Goal: Check status: Check status

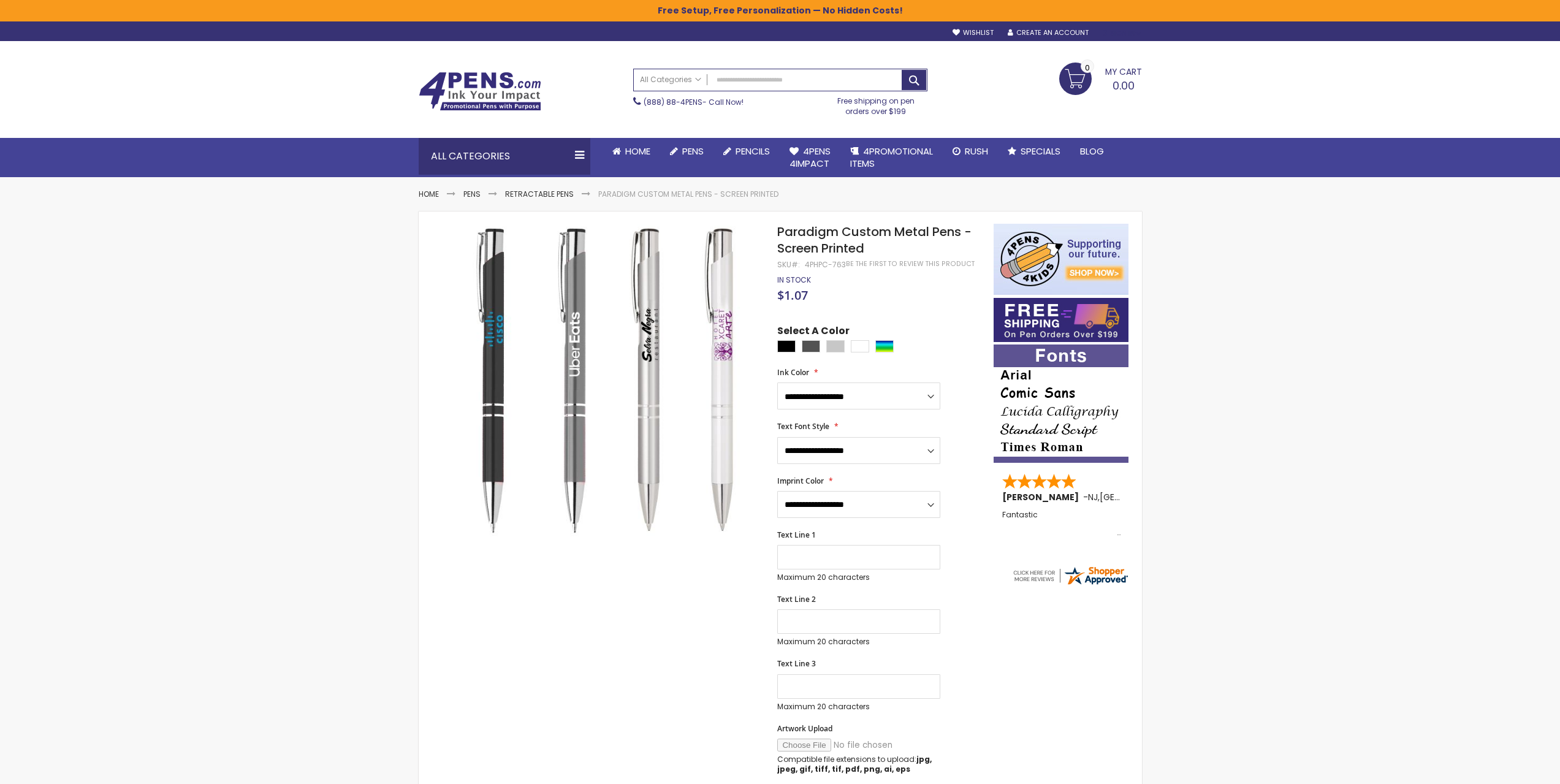
click at [1123, 31] on div "Sign In" at bounding box center [1121, 33] width 41 height 9
click at [1020, 69] on input "email" at bounding box center [1049, 65] width 158 height 25
type input "**********"
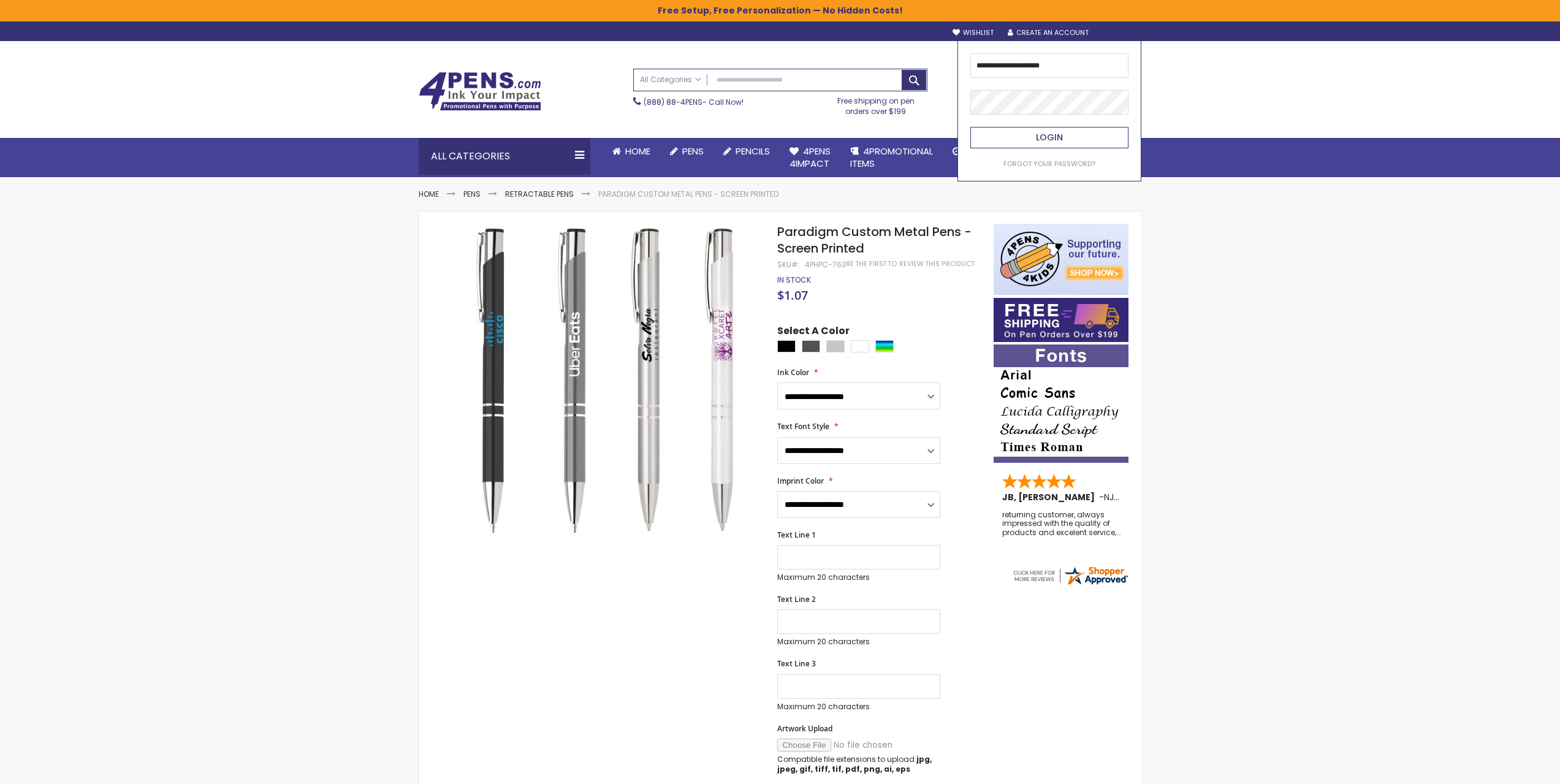
click at [1055, 140] on span "Login" at bounding box center [1049, 137] width 27 height 12
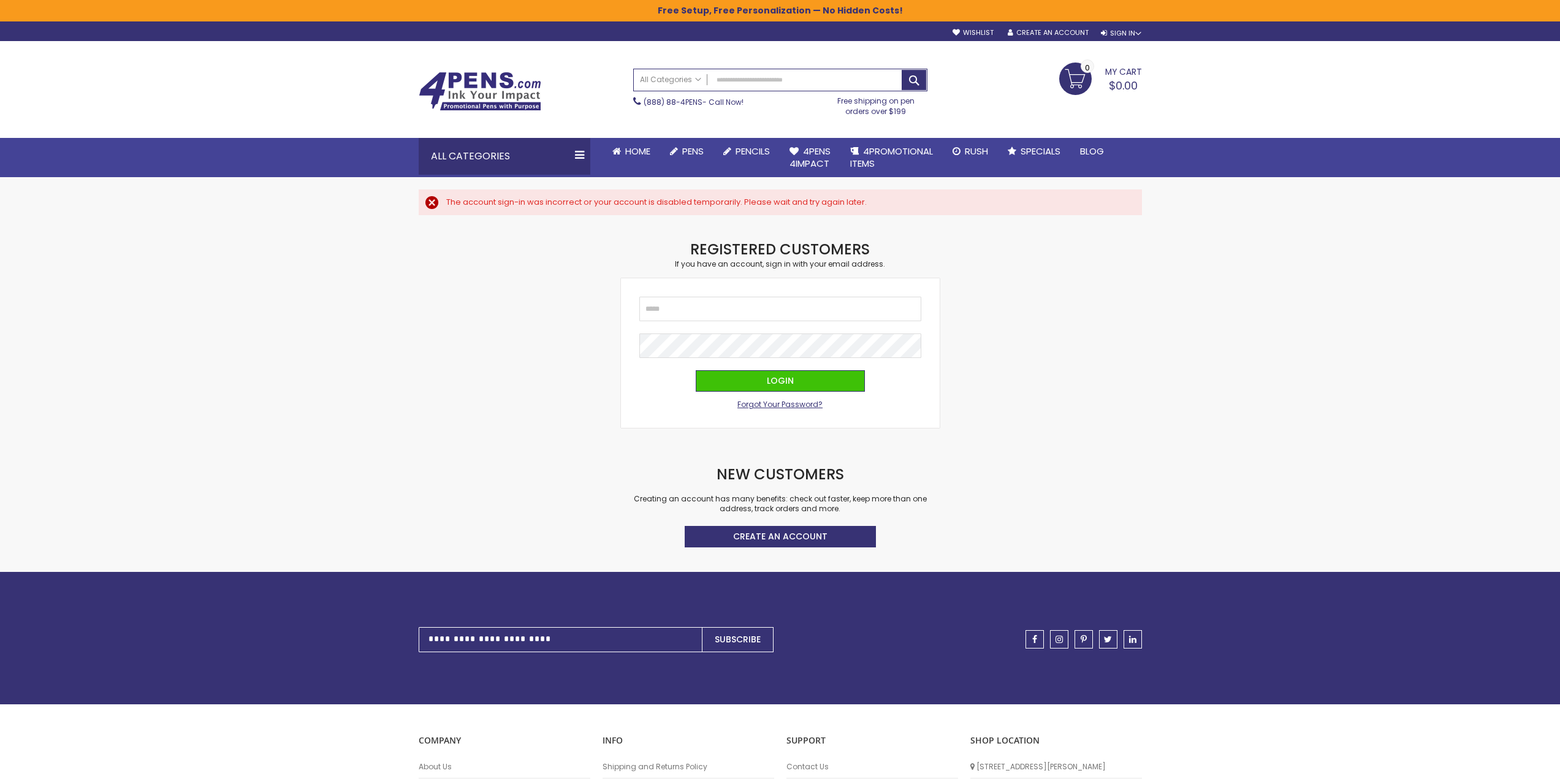
click at [762, 402] on span "Forgot Your Password?" at bounding box center [780, 404] width 85 height 10
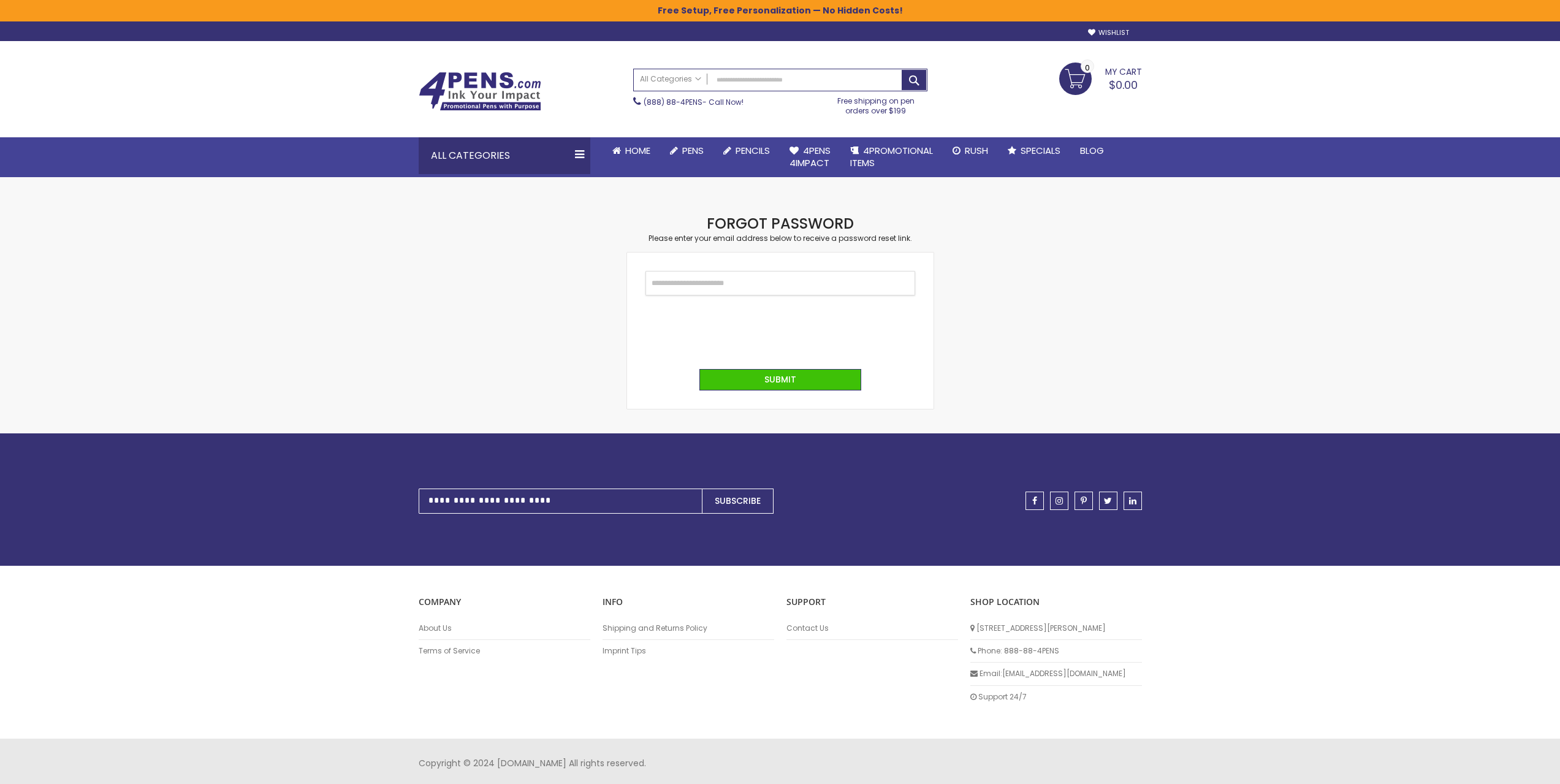
click at [679, 282] on input "Email" at bounding box center [780, 282] width 270 height 25
type input "**********"
click at [771, 377] on span "Submit" at bounding box center [780, 380] width 32 height 12
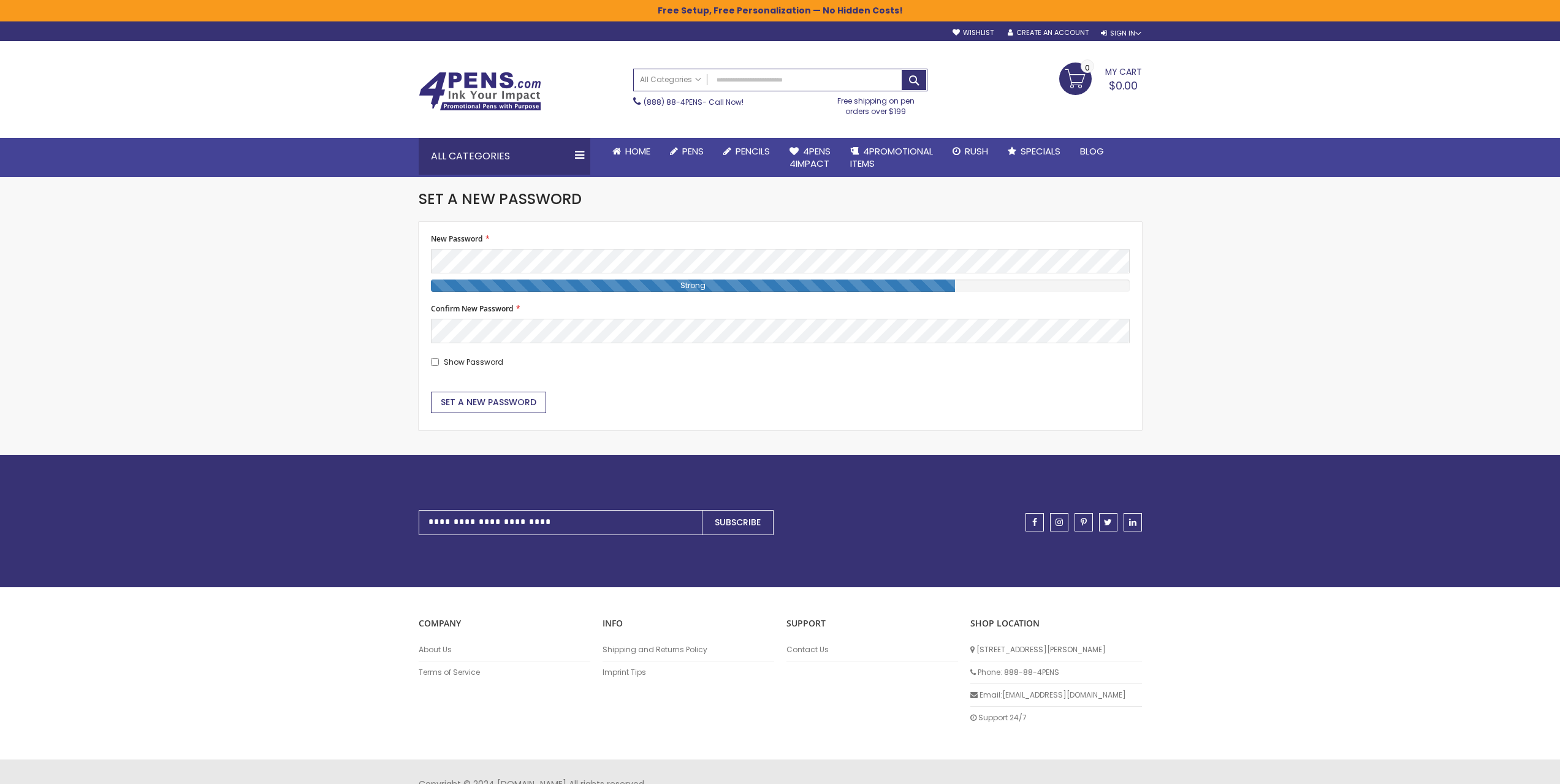
click at [481, 397] on span "Set a New Password" at bounding box center [488, 402] width 96 height 12
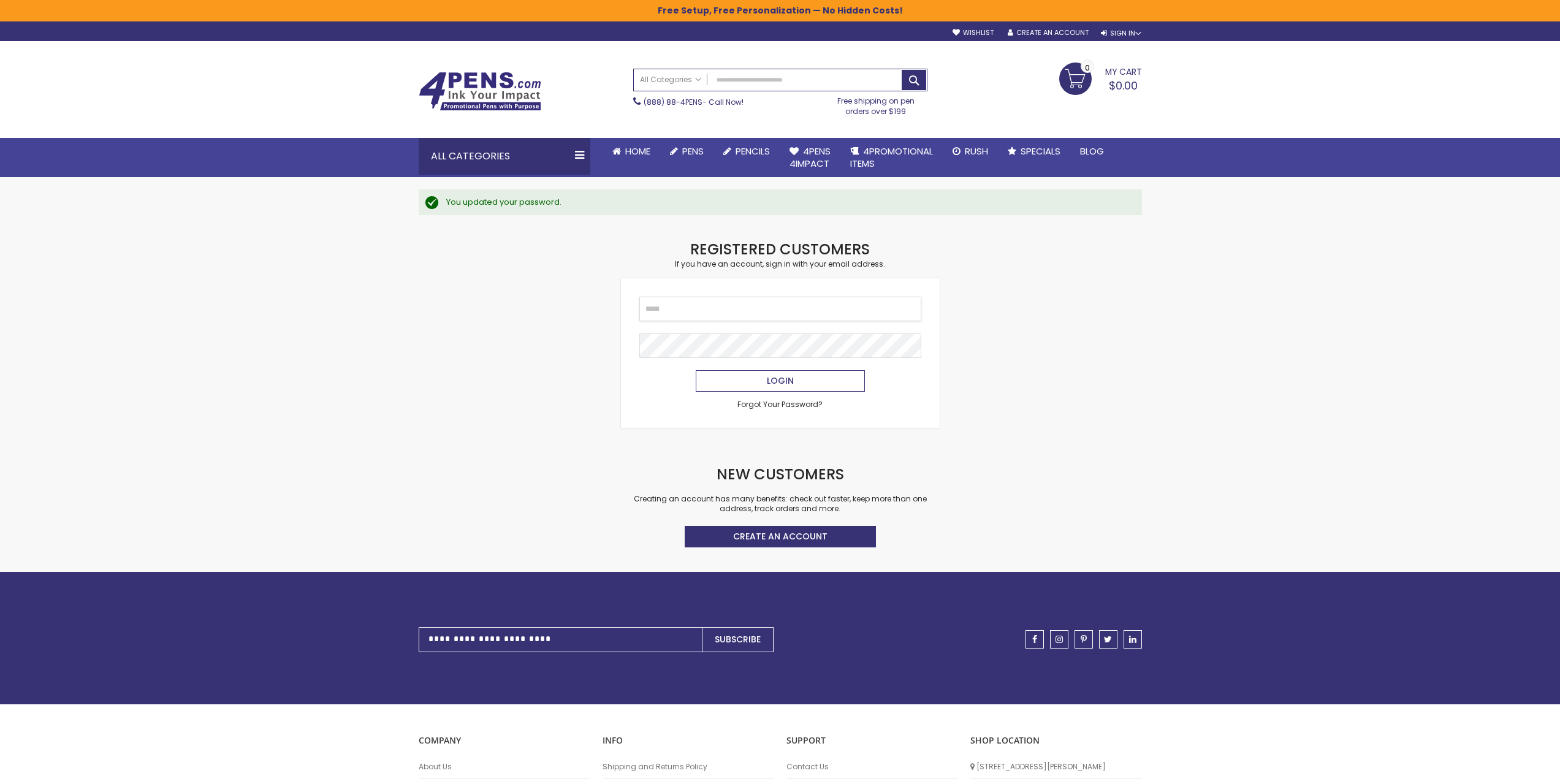
type input "**********"
click at [781, 382] on span "Login" at bounding box center [780, 381] width 27 height 12
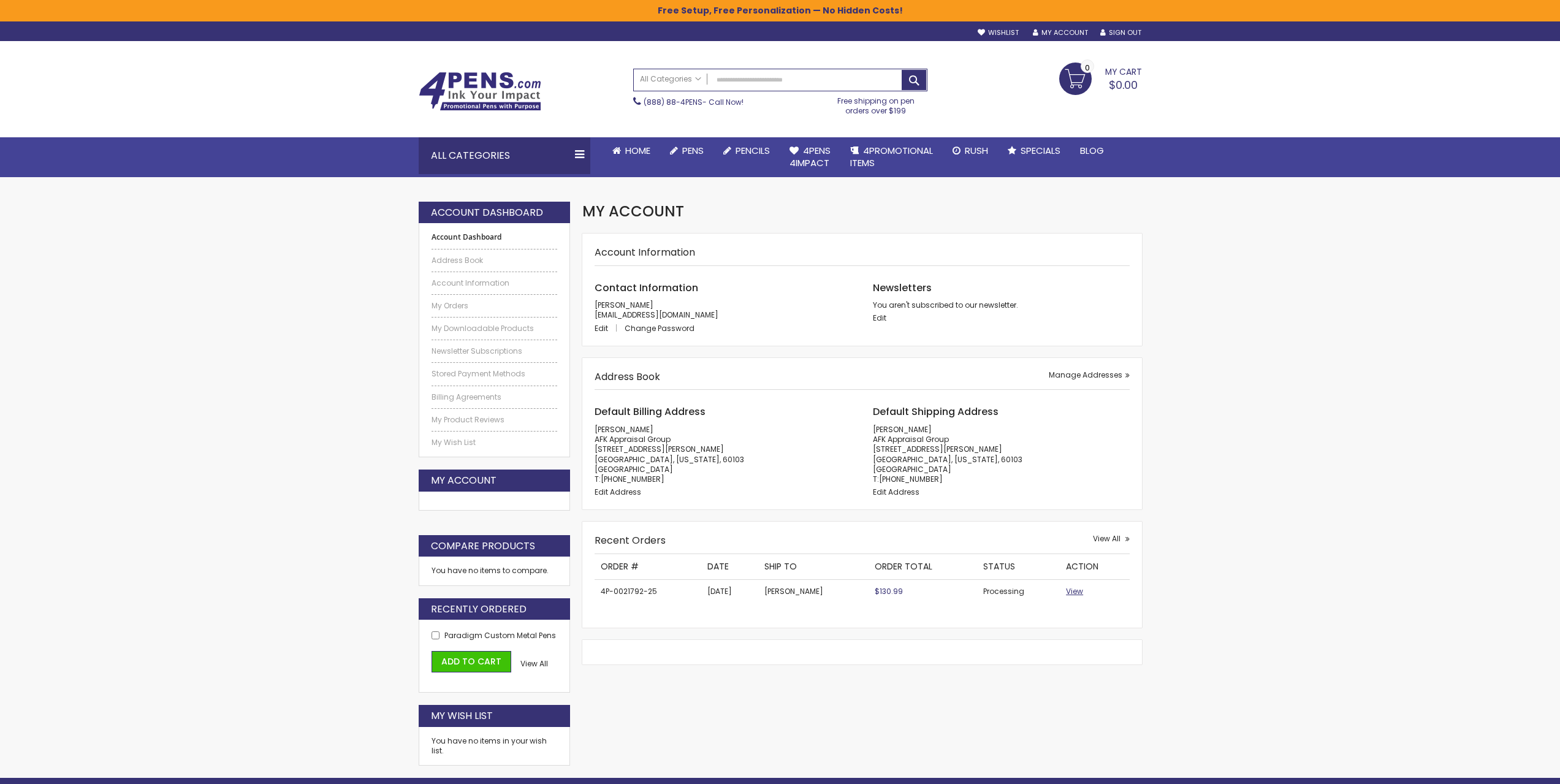
click at [1074, 591] on span "View" at bounding box center [1074, 591] width 17 height 10
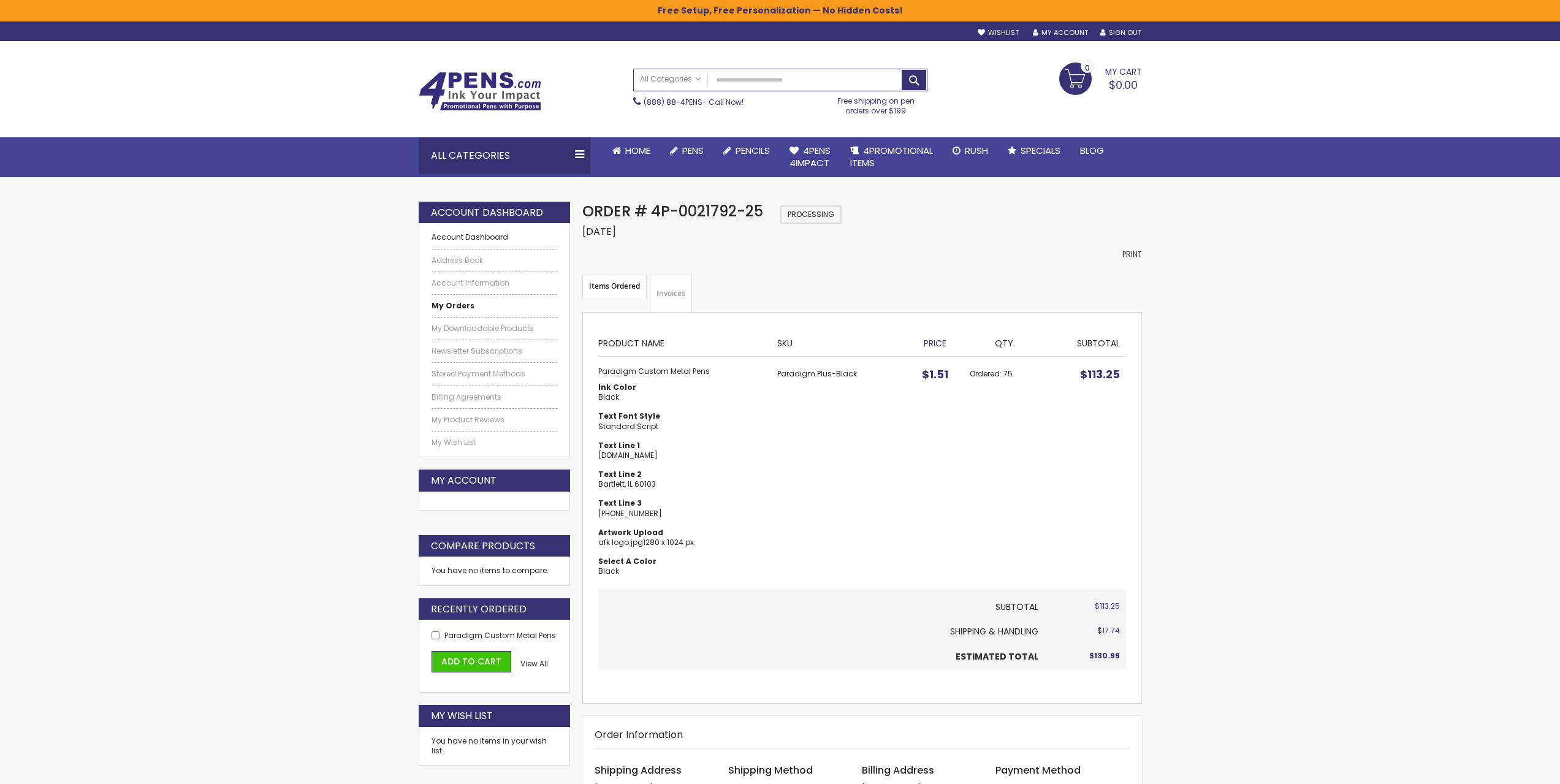
click at [474, 236] on link "Account Dashboard" at bounding box center [494, 238] width 126 height 10
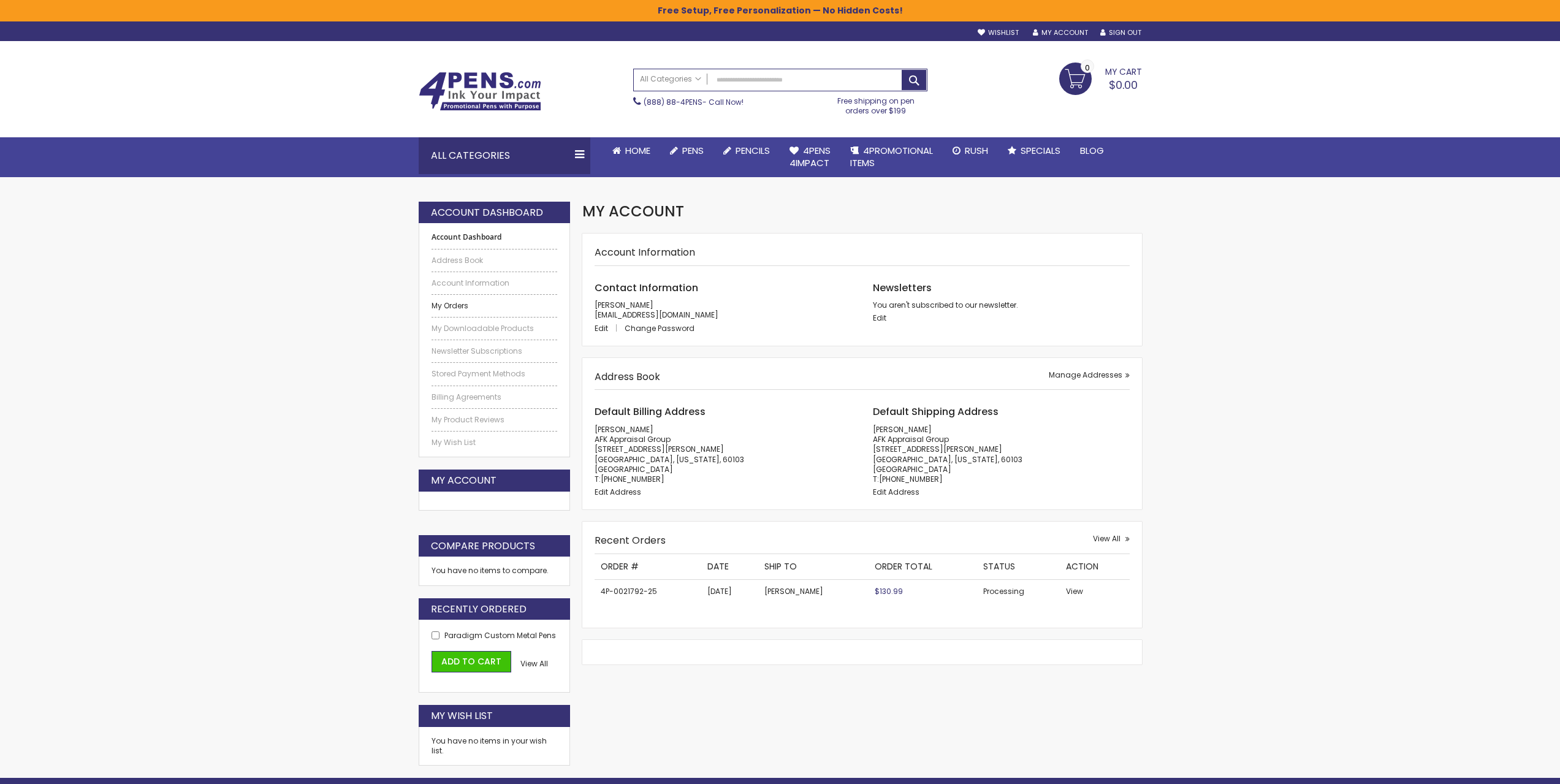
click at [455, 302] on link "My Orders" at bounding box center [494, 306] width 126 height 10
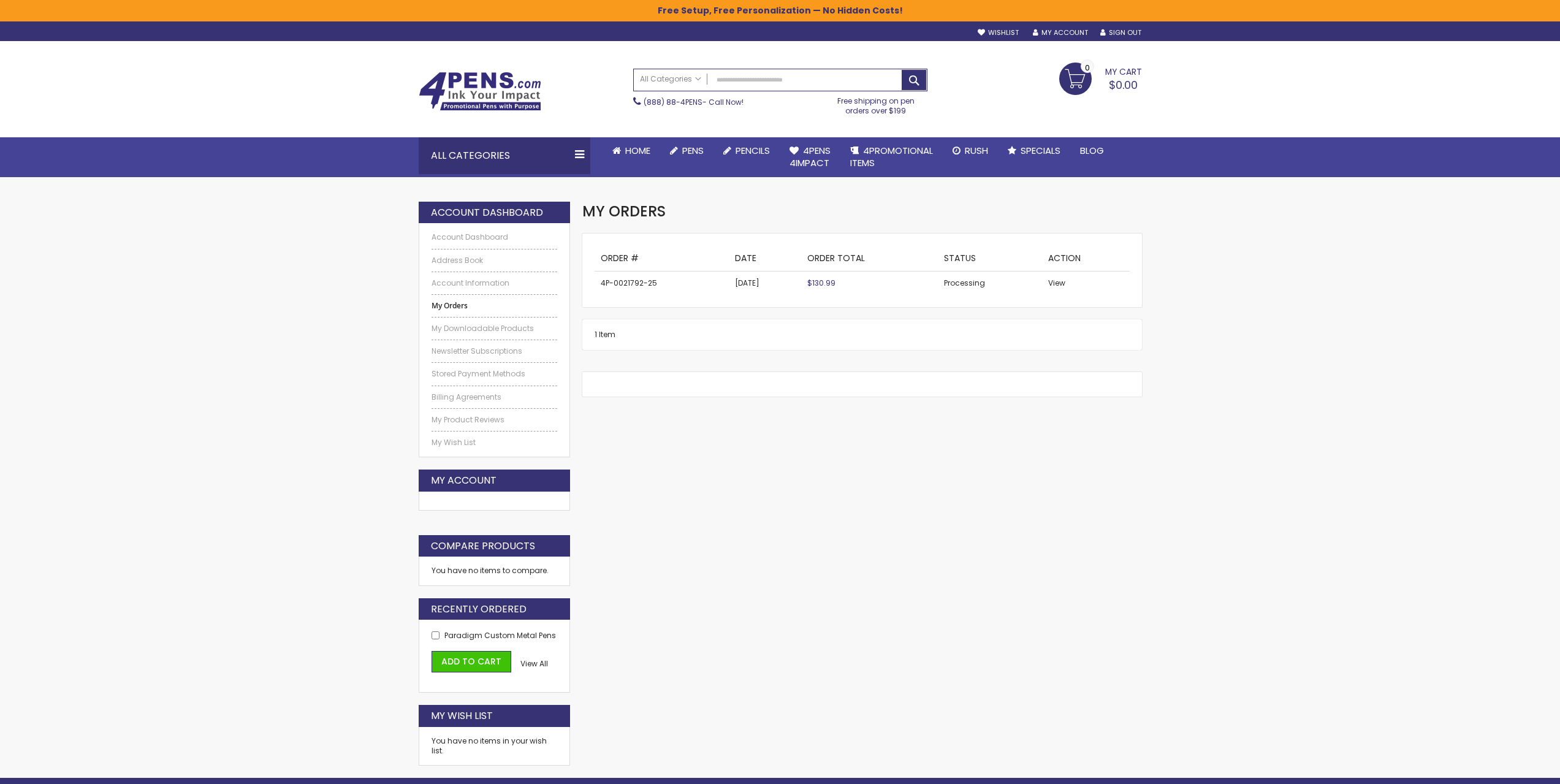
click at [611, 287] on td "4P-0021792-25" at bounding box center [662, 283] width 135 height 24
click at [619, 255] on th "Order #" at bounding box center [662, 259] width 135 height 25
click at [601, 332] on span "1 Item" at bounding box center [605, 334] width 21 height 10
click at [469, 233] on link "Account Dashboard" at bounding box center [494, 238] width 126 height 10
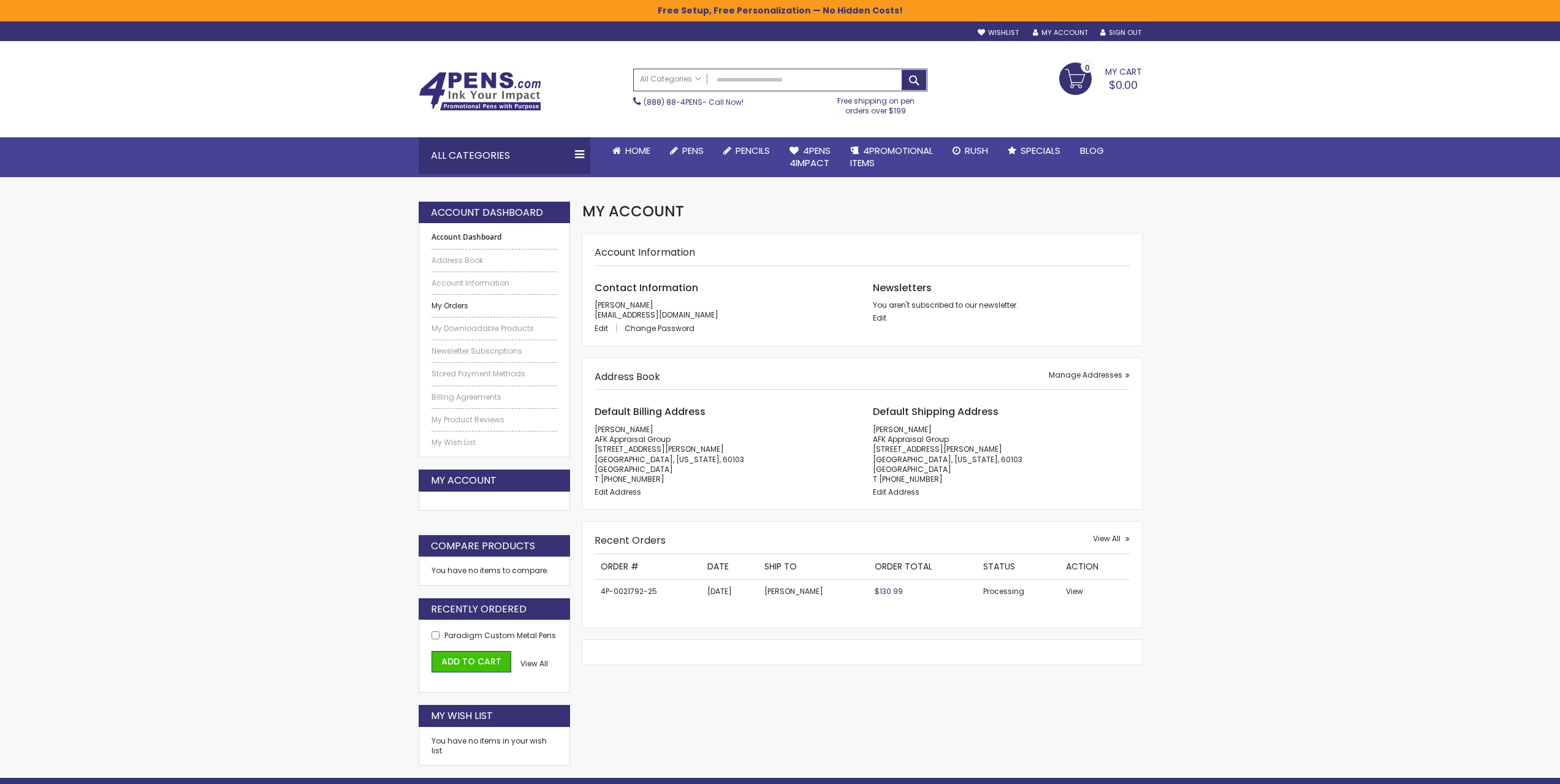
click at [456, 305] on link "My Orders" at bounding box center [494, 306] width 126 height 10
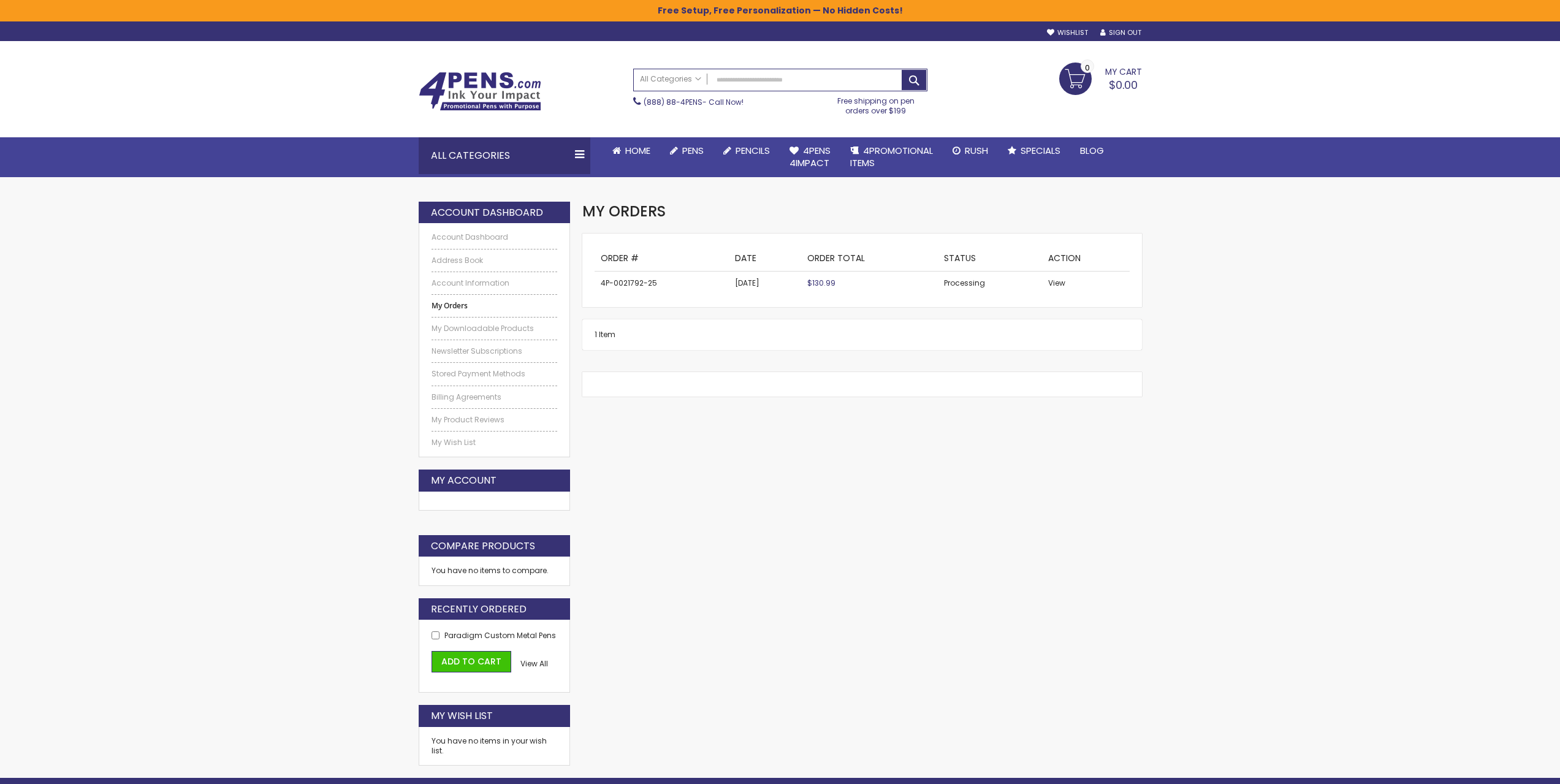
click at [607, 337] on span "1 Item" at bounding box center [605, 334] width 21 height 10
click at [629, 282] on td "4P-0021792-25" at bounding box center [662, 283] width 135 height 24
click at [832, 282] on span "$130.99" at bounding box center [821, 282] width 28 height 10
click at [973, 284] on td "Processing" at bounding box center [989, 283] width 104 height 24
click at [1062, 282] on span "View" at bounding box center [1057, 282] width 17 height 10
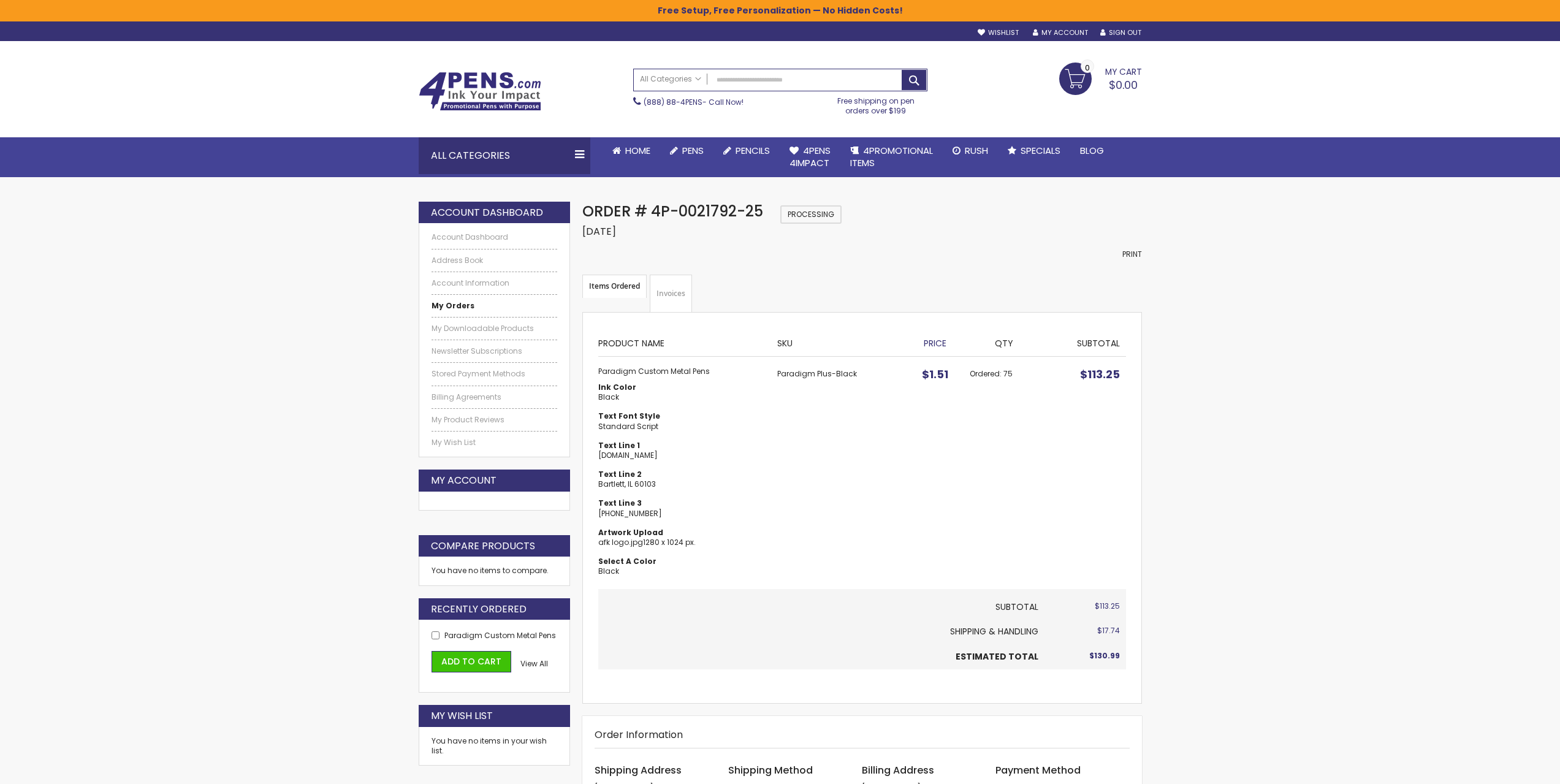
click at [805, 215] on span "Processing" at bounding box center [810, 215] width 61 height 19
click at [451, 304] on strong "My Orders" at bounding box center [453, 305] width 43 height 10
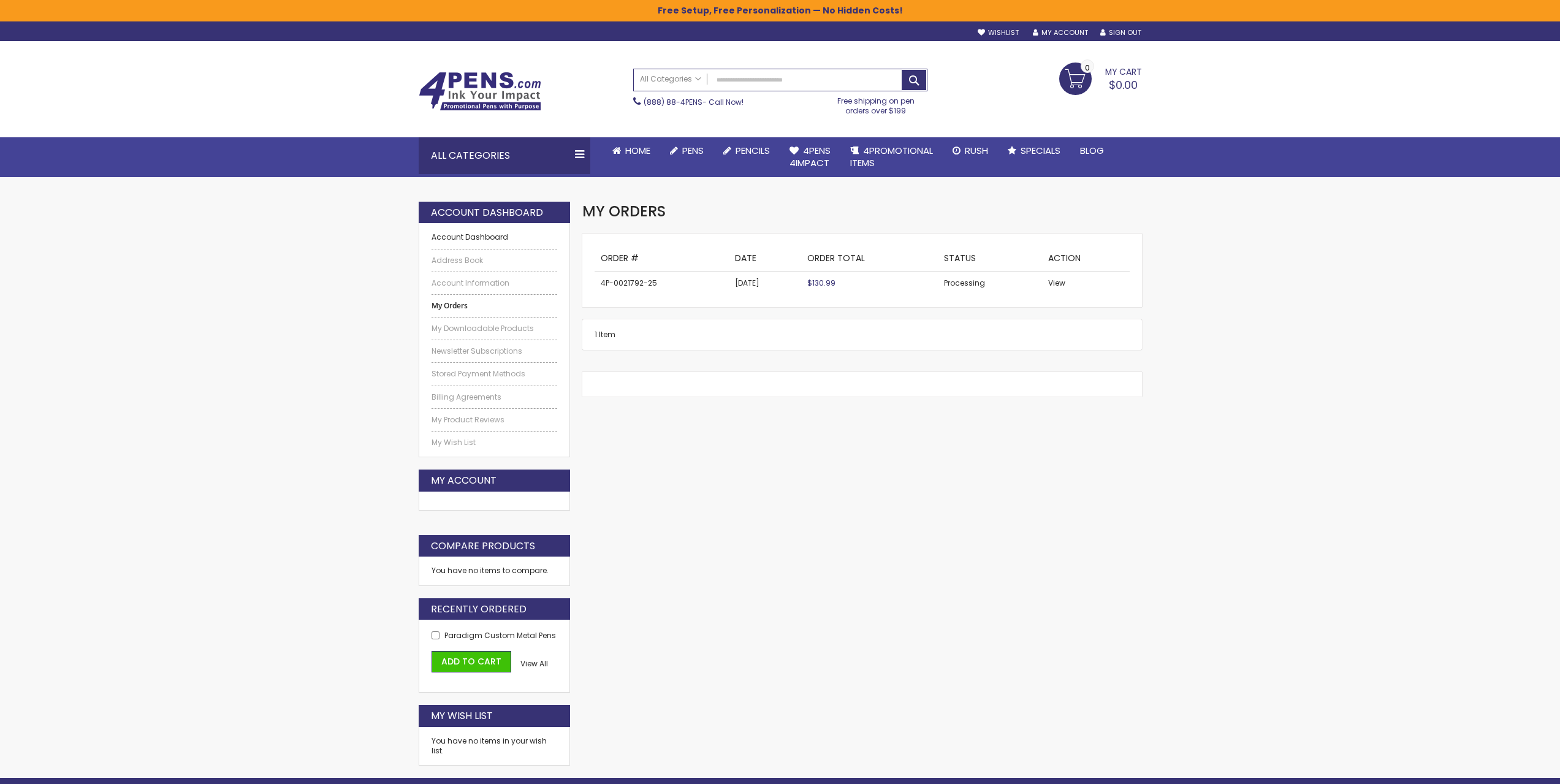
click at [469, 235] on link "Account Dashboard" at bounding box center [494, 238] width 126 height 10
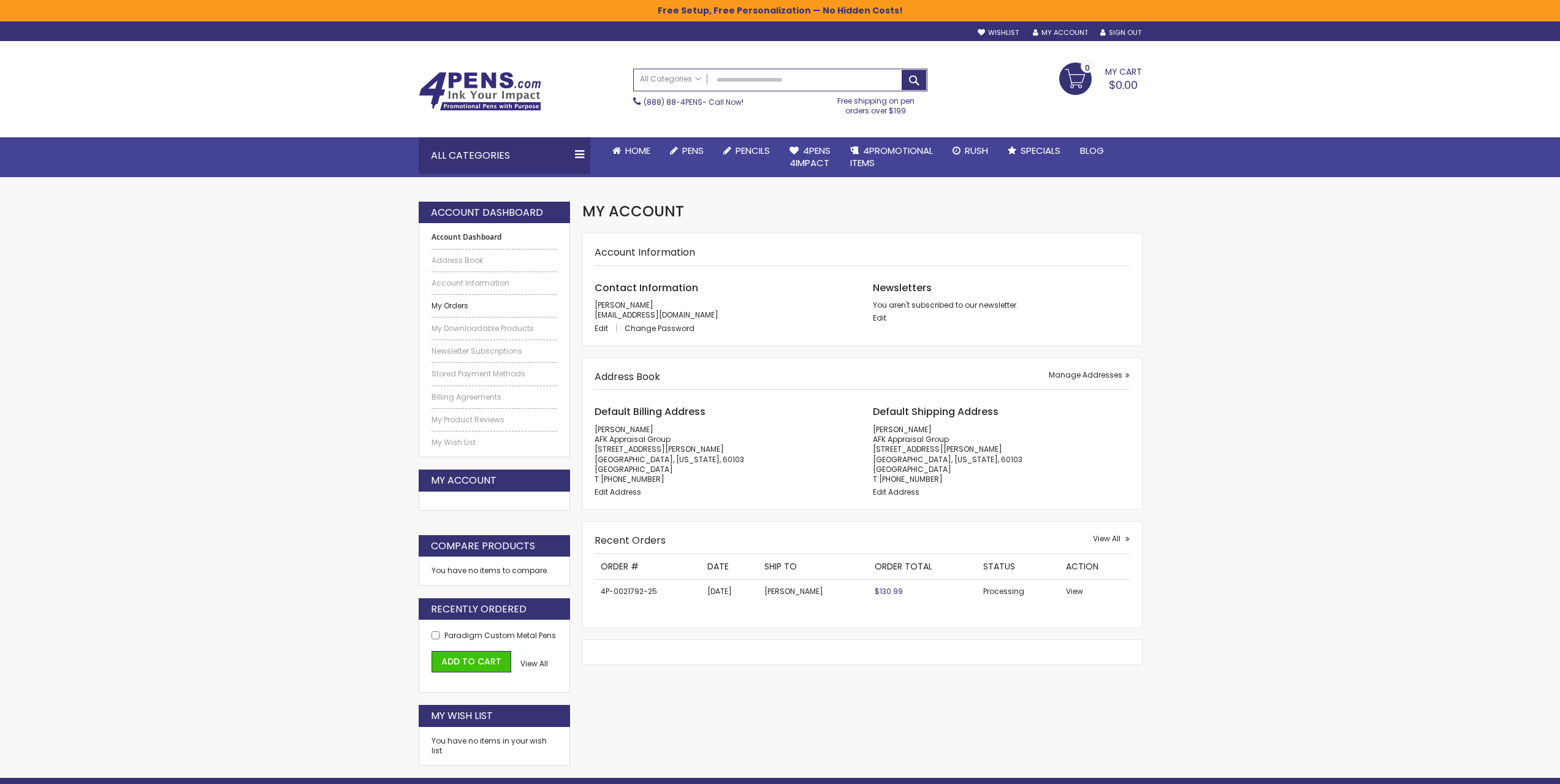
click at [453, 306] on link "My Orders" at bounding box center [494, 306] width 126 height 10
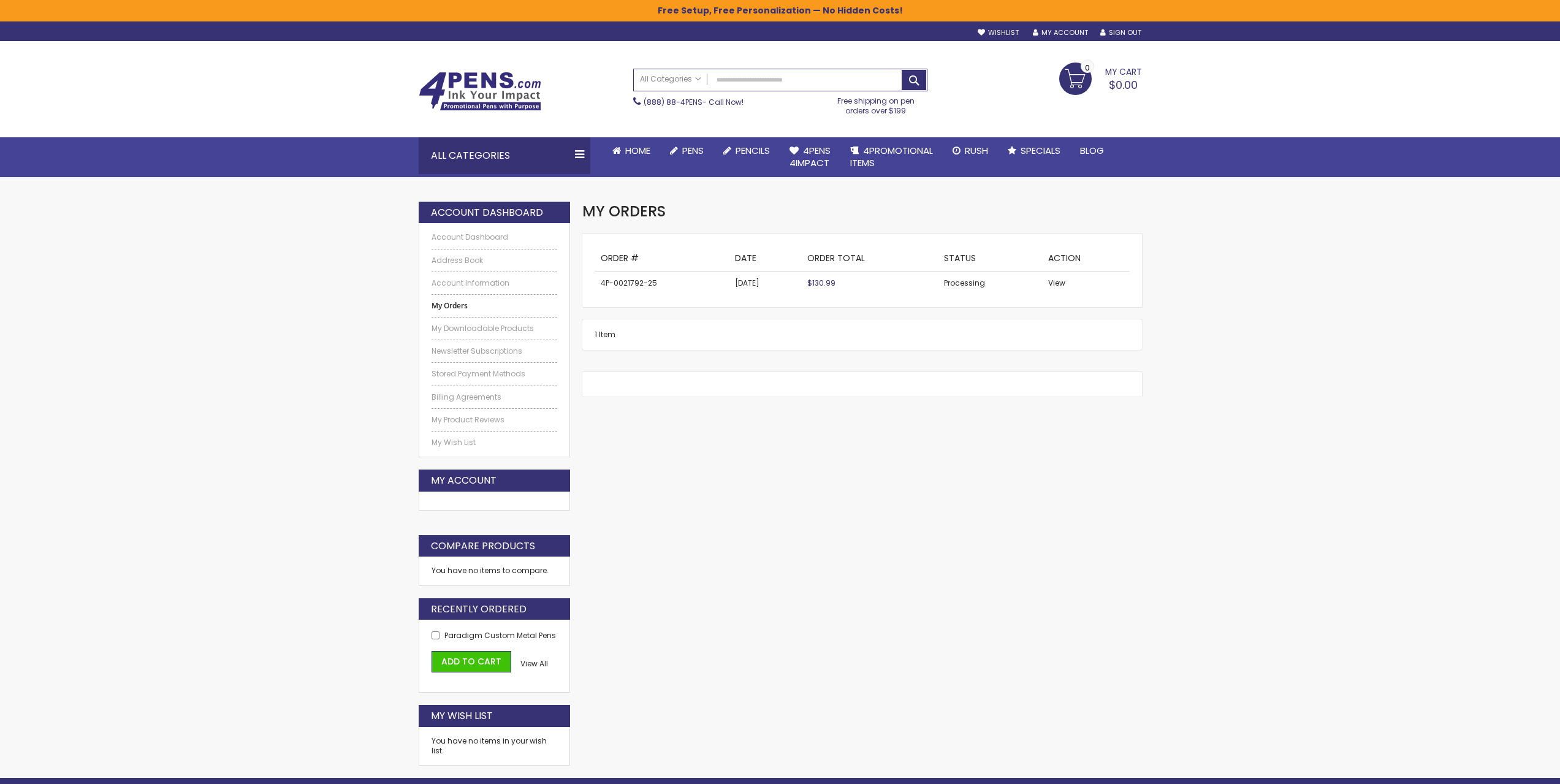
click at [638, 280] on td "4P-0021792-25" at bounding box center [662, 283] width 135 height 24
click at [1059, 283] on span "View" at bounding box center [1057, 282] width 17 height 10
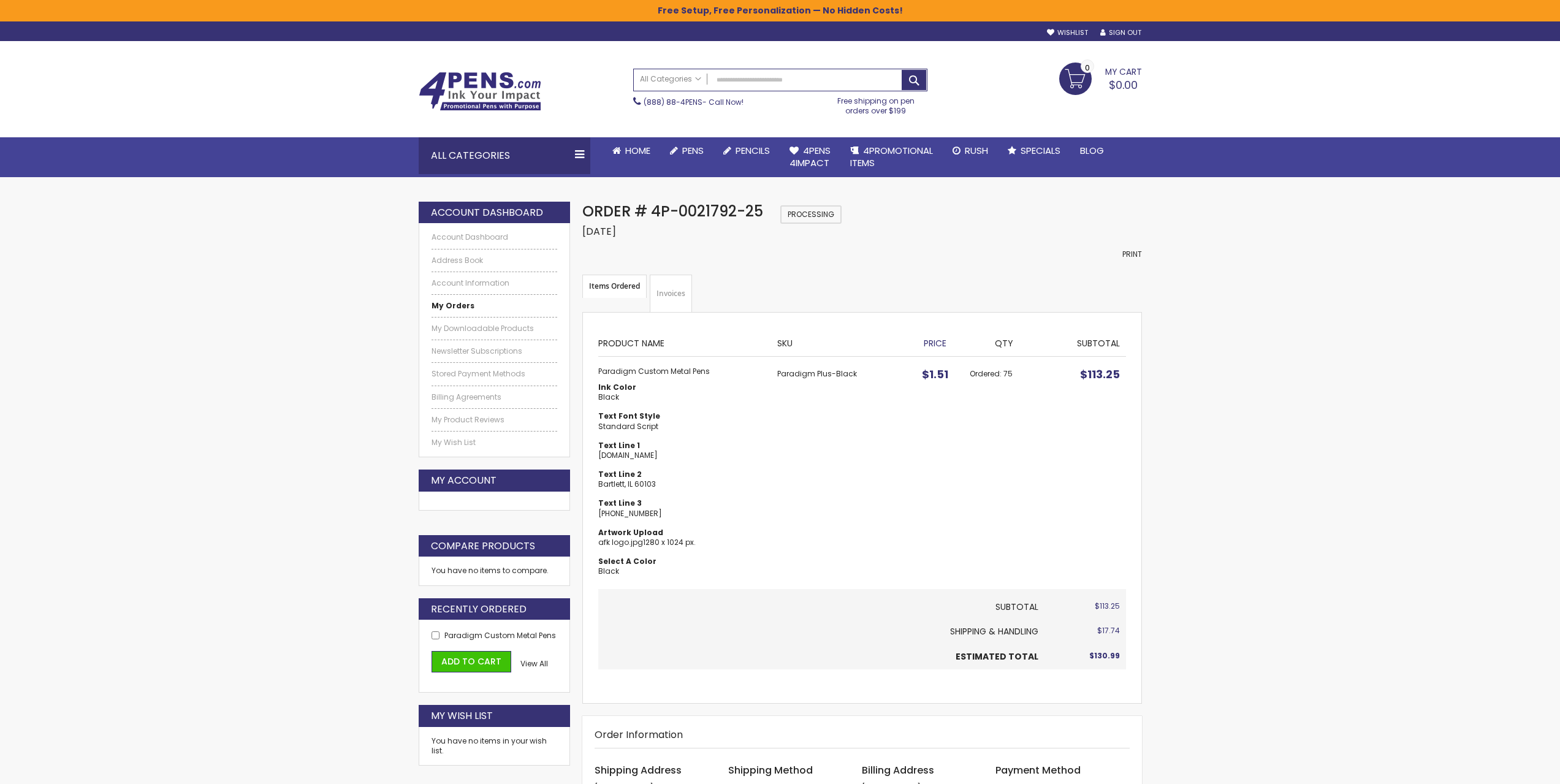
click at [608, 286] on strong "Items Ordered" at bounding box center [614, 287] width 64 height 24
click at [662, 289] on link "Invoices" at bounding box center [671, 293] width 42 height 38
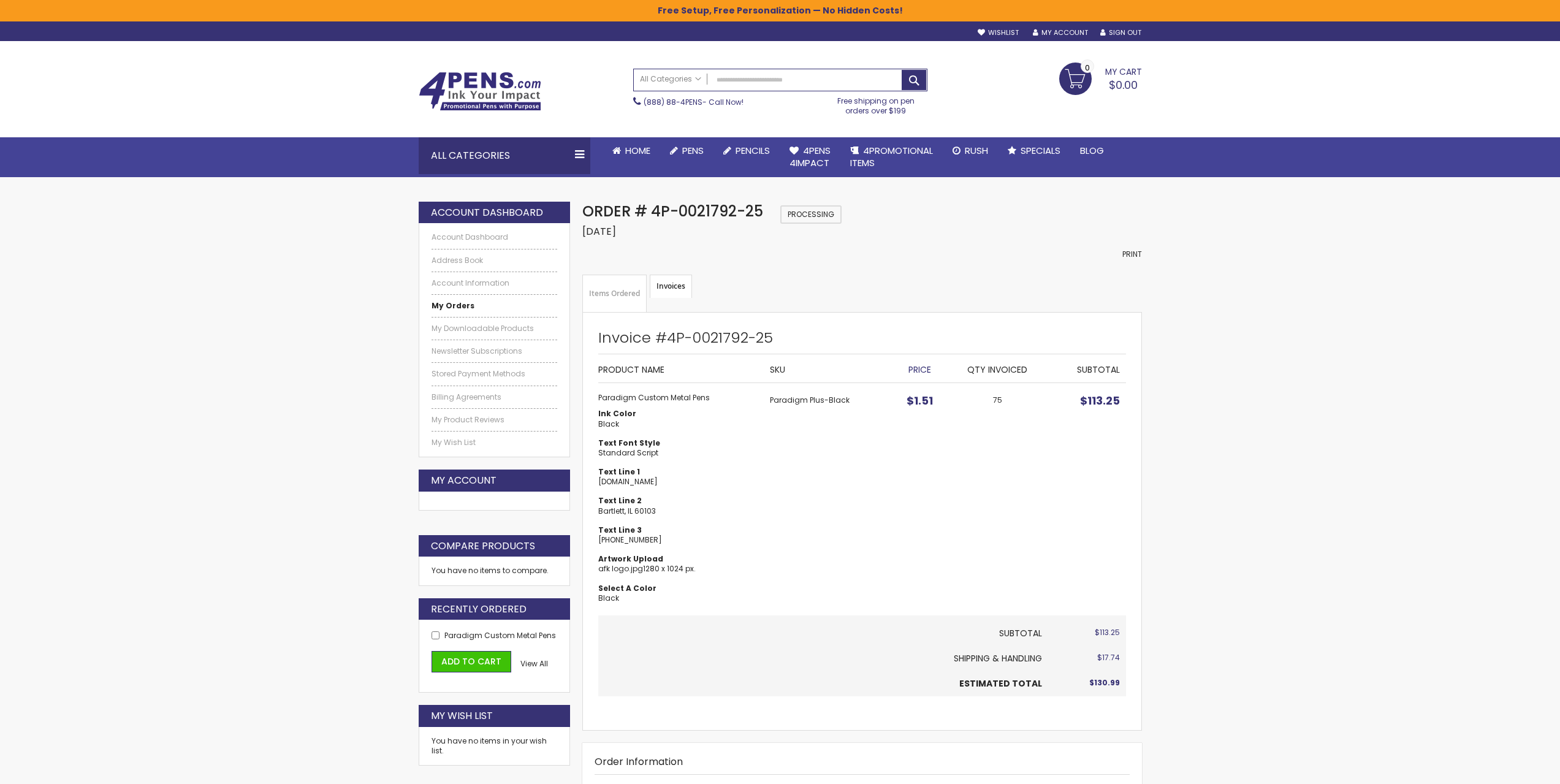
click at [804, 212] on span "Processing" at bounding box center [810, 215] width 61 height 19
click at [484, 241] on link "Account Dashboard" at bounding box center [494, 238] width 126 height 10
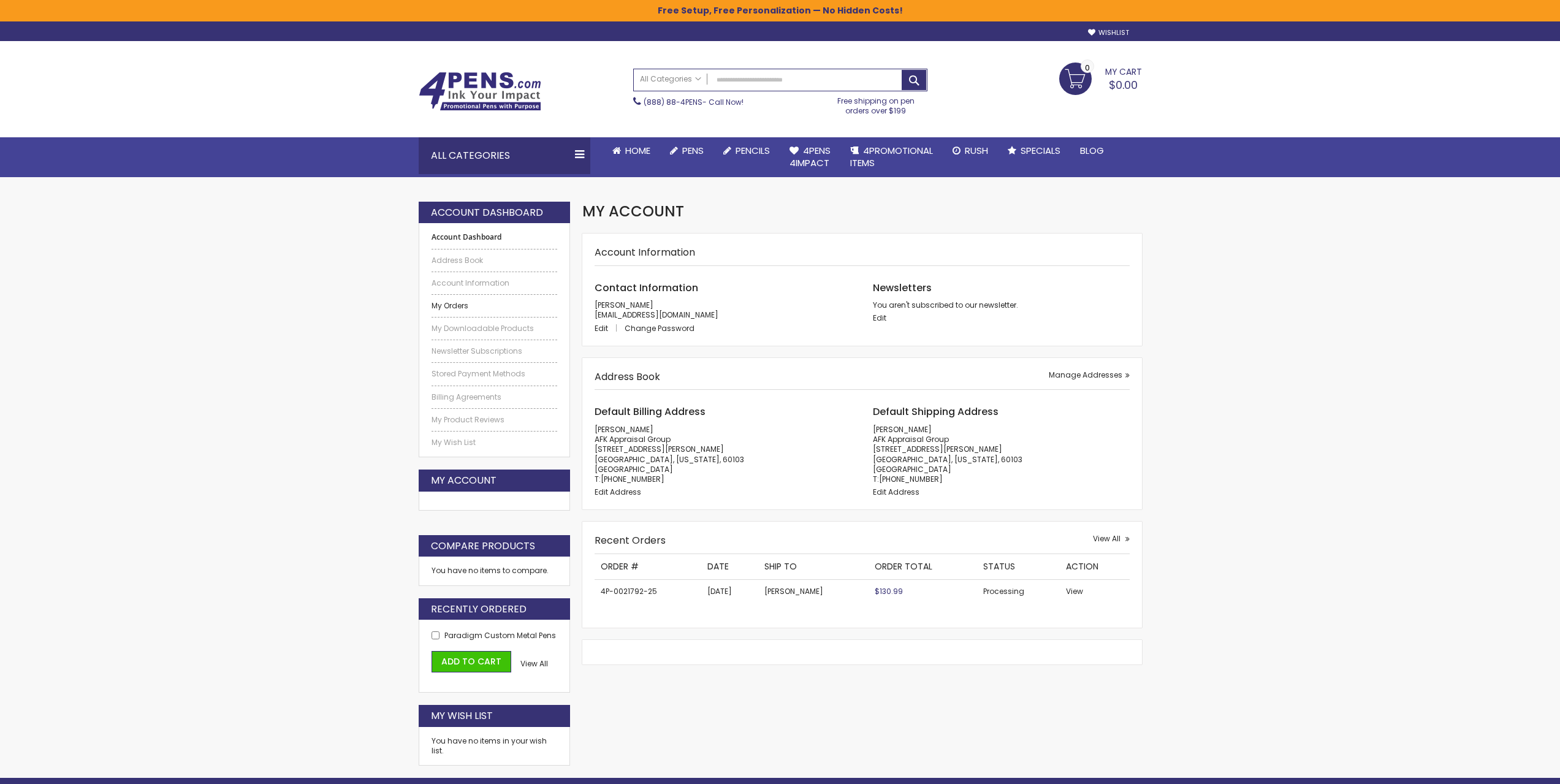
click at [453, 305] on link "My Orders" at bounding box center [494, 306] width 126 height 10
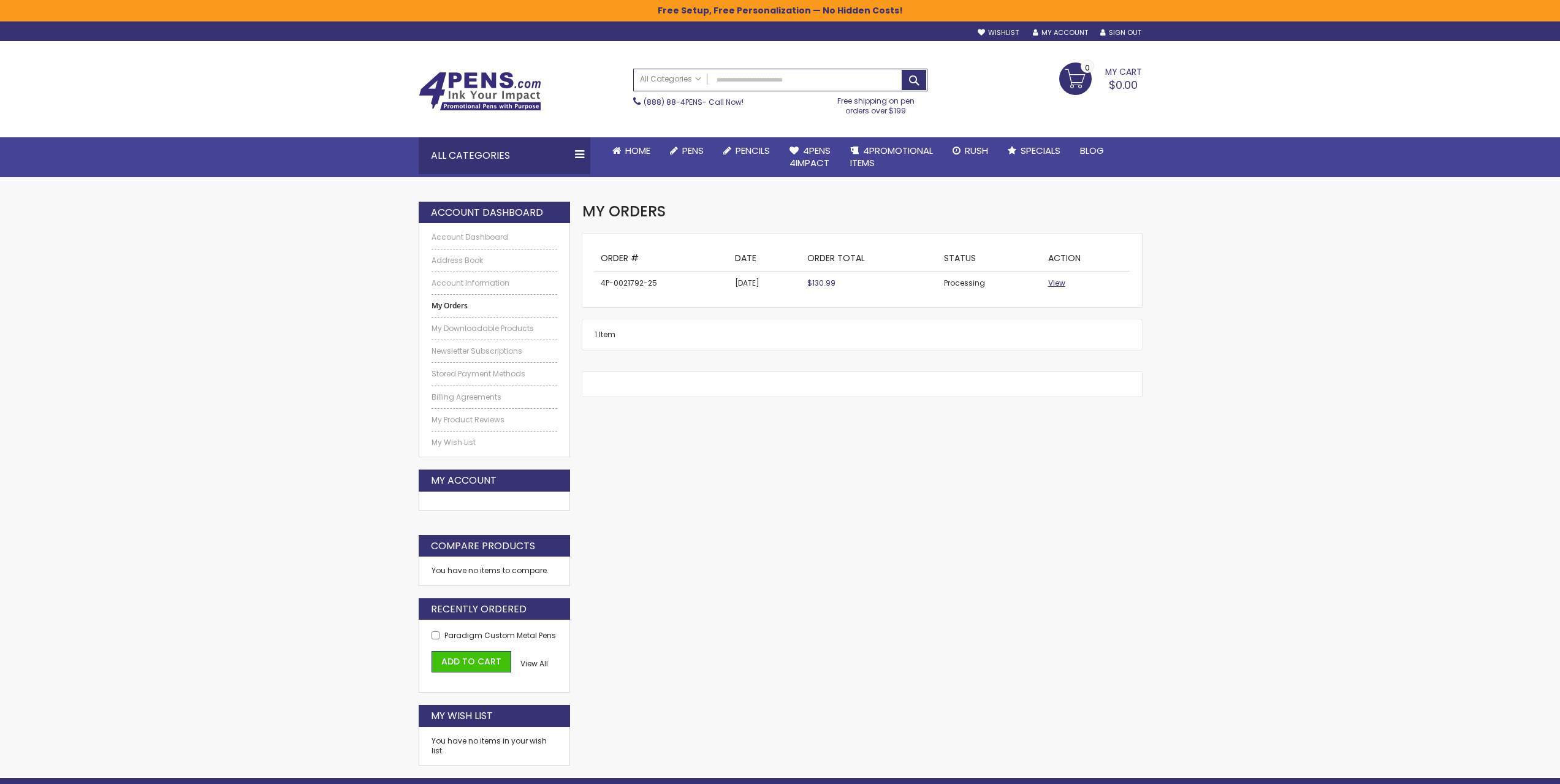
click at [1058, 282] on span "View" at bounding box center [1057, 282] width 17 height 10
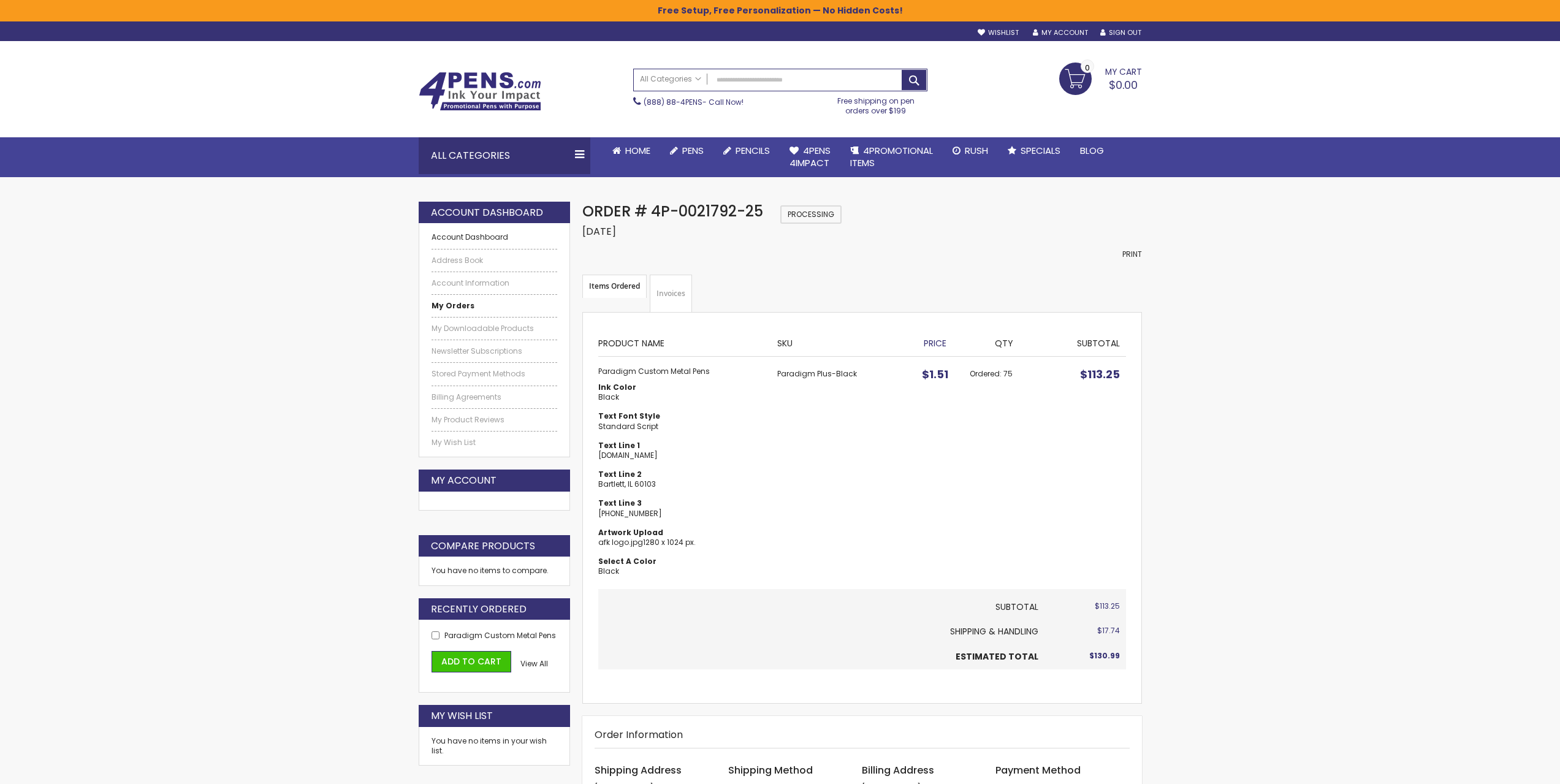
click at [475, 234] on link "Account Dashboard" at bounding box center [494, 238] width 126 height 10
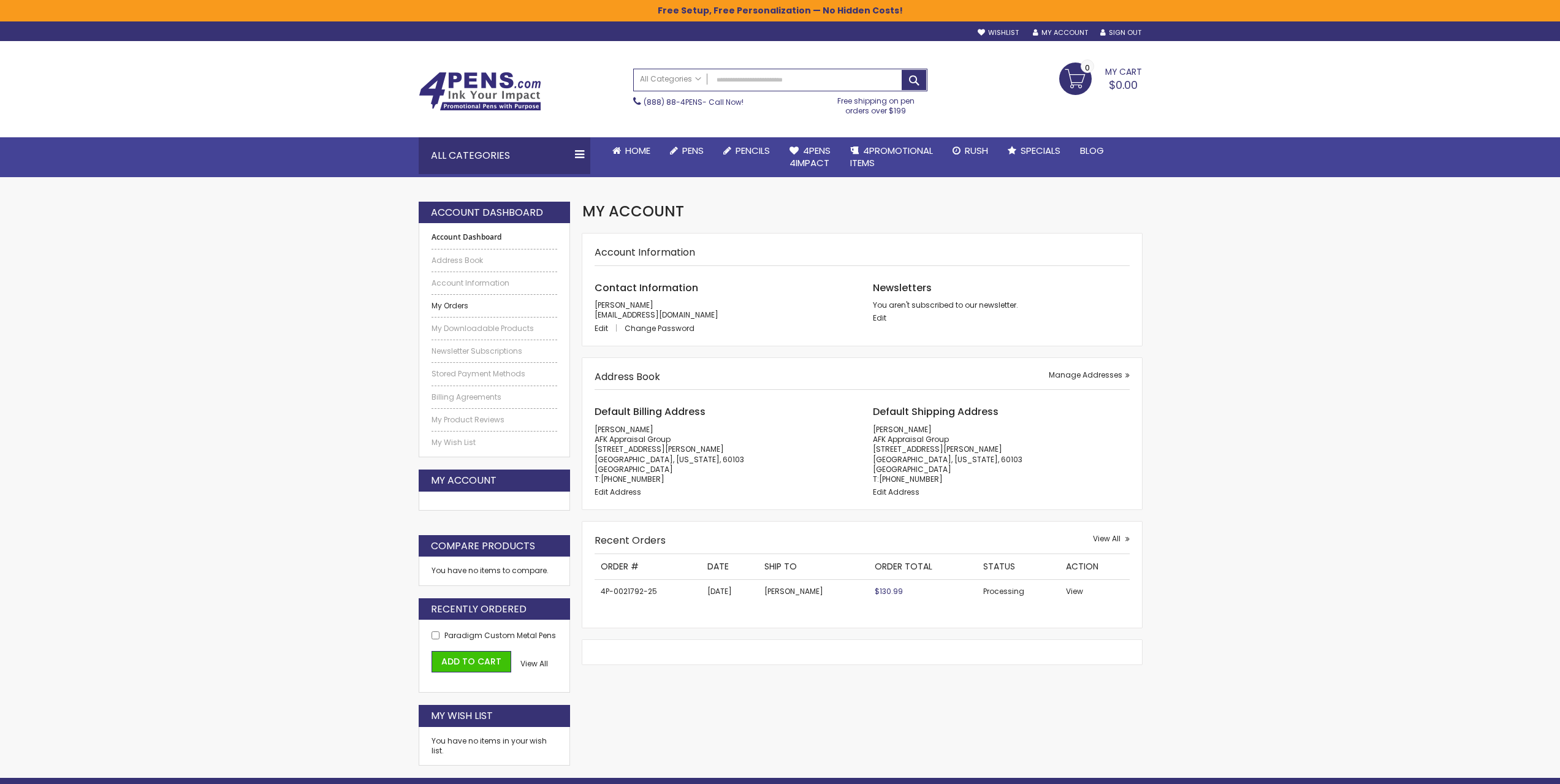
click at [451, 305] on link "My Orders" at bounding box center [494, 306] width 126 height 10
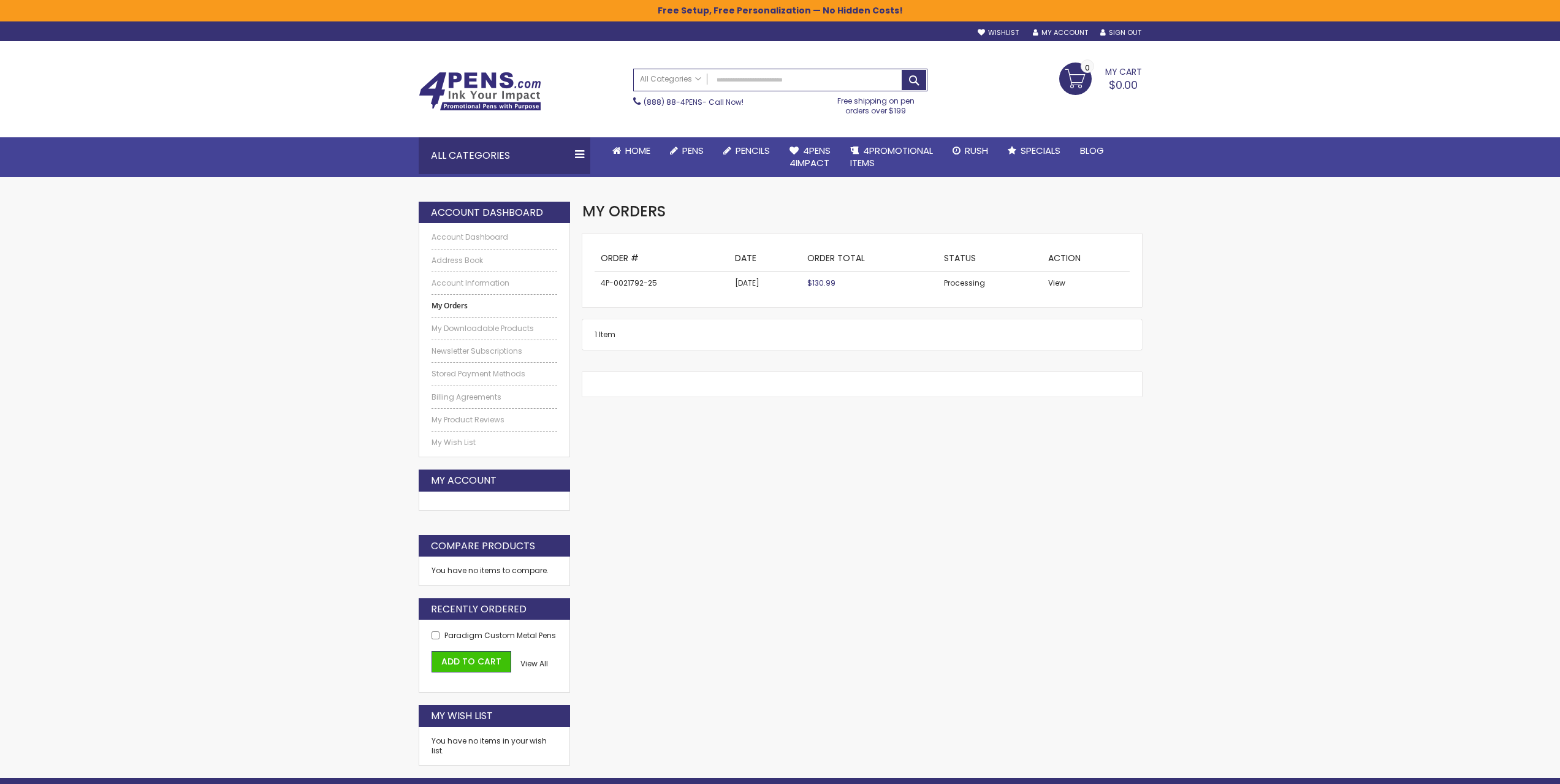
click at [615, 280] on td "4P-0021792-25" at bounding box center [662, 283] width 135 height 24
click at [601, 284] on td "4P-0021792-25" at bounding box center [662, 283] width 135 height 24
click at [670, 282] on td "4P-0021792-25" at bounding box center [662, 283] width 135 height 24
click at [699, 77] on span "All Categories" at bounding box center [670, 79] width 61 height 10
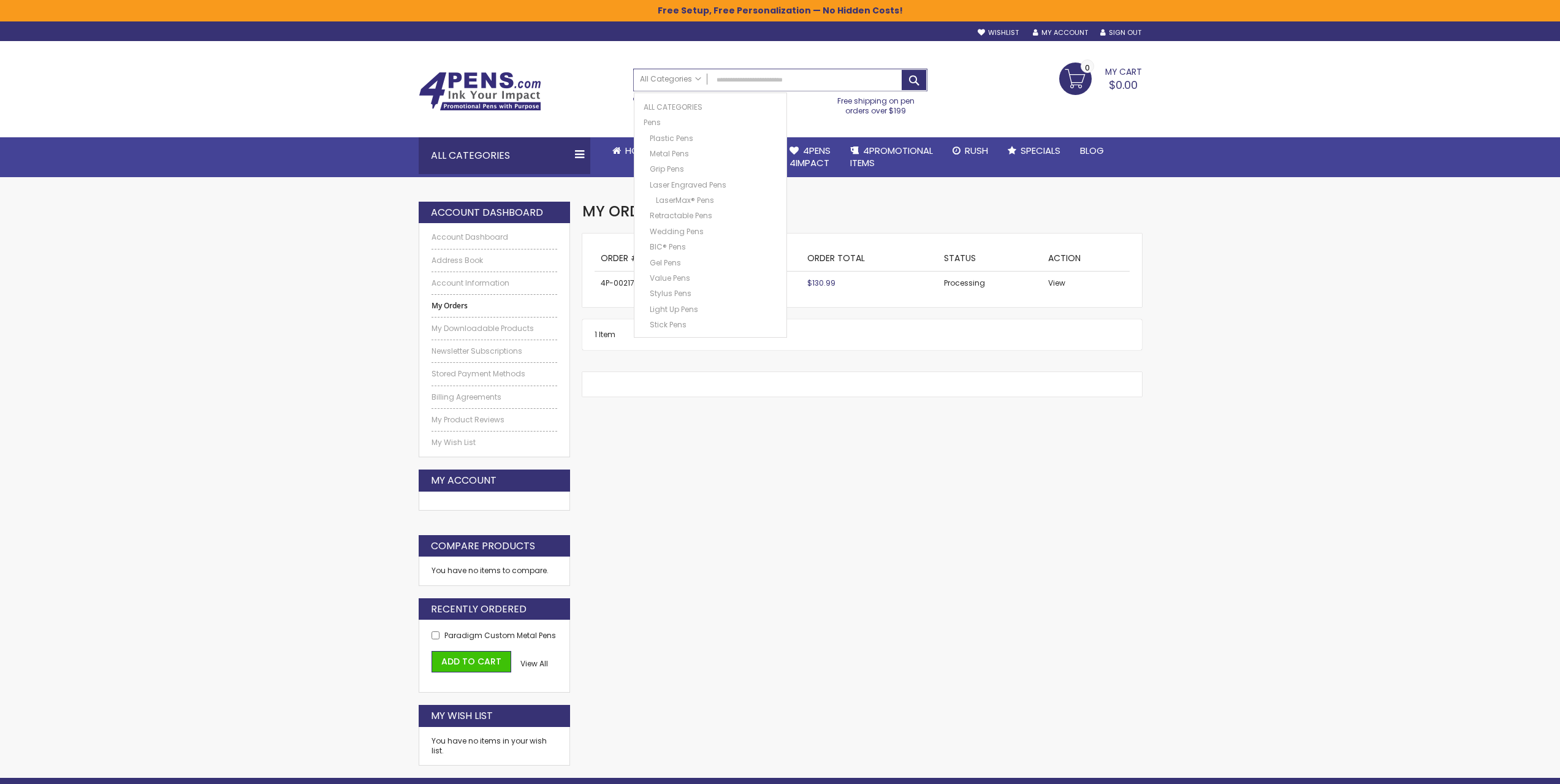
click at [798, 79] on input "Search" at bounding box center [780, 79] width 293 height 21
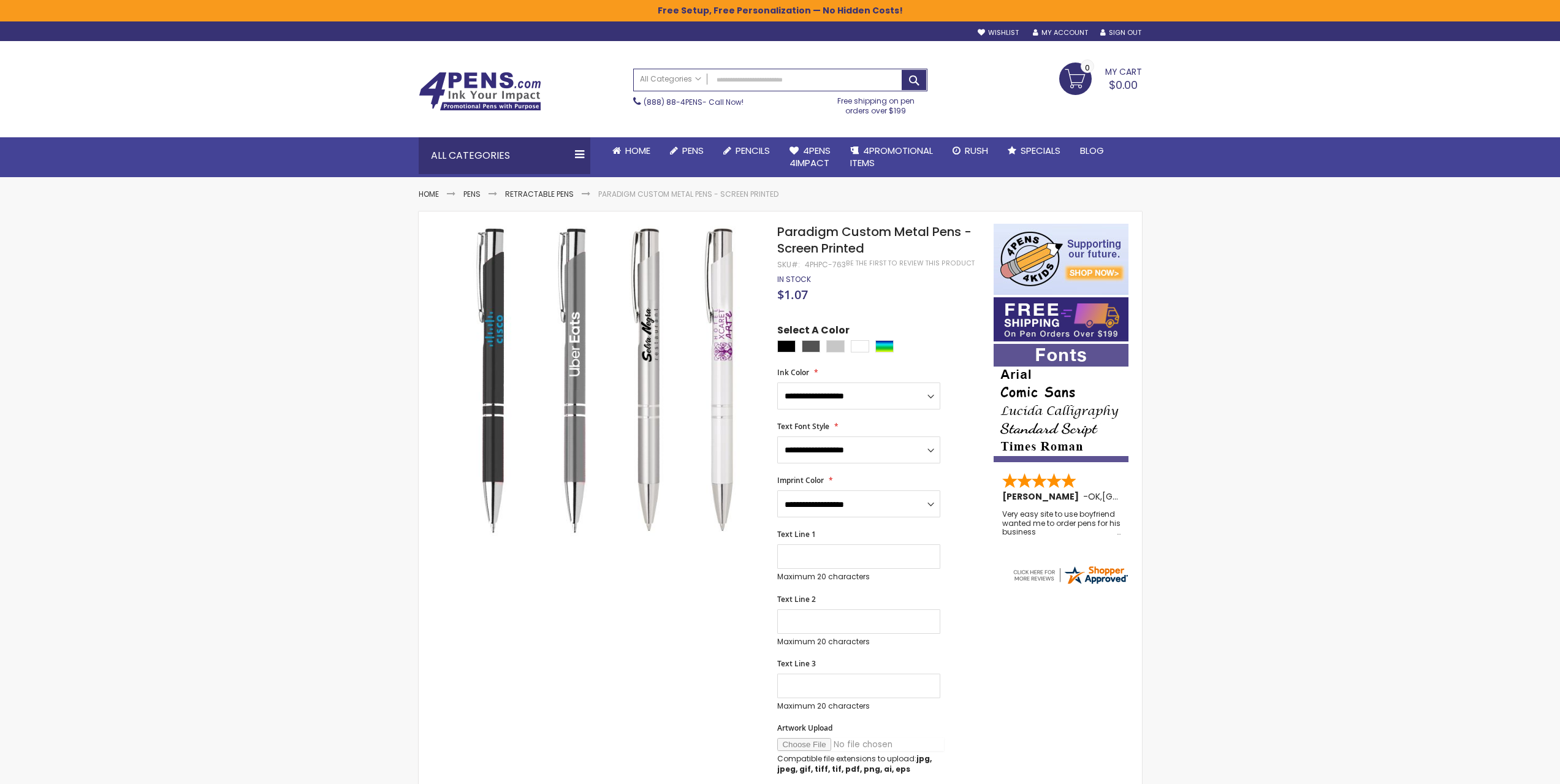
click at [805, 744] on input "Artwork Upload" at bounding box center [860, 743] width 167 height 13
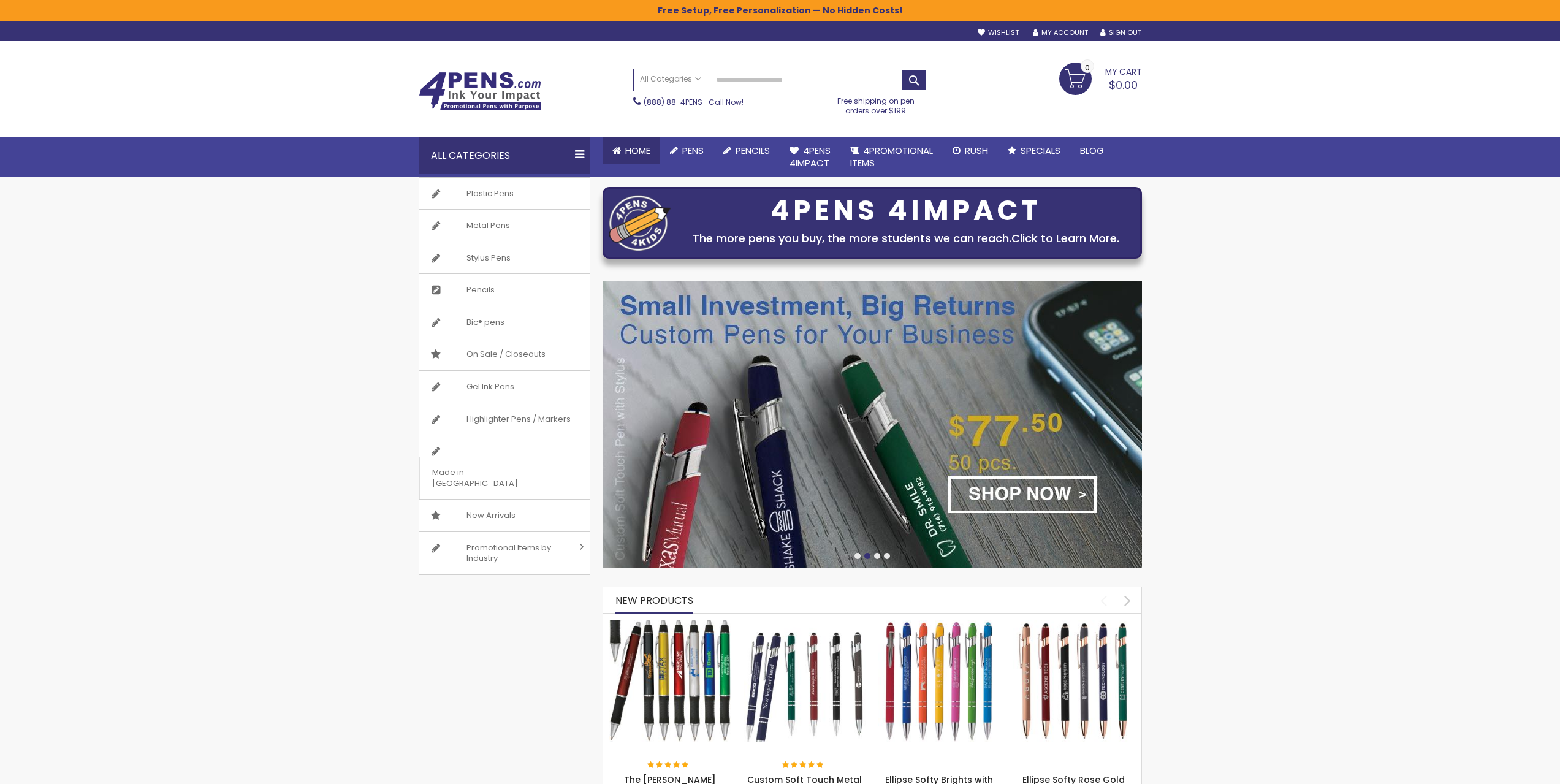
click at [637, 151] on span "Home" at bounding box center [638, 150] width 25 height 13
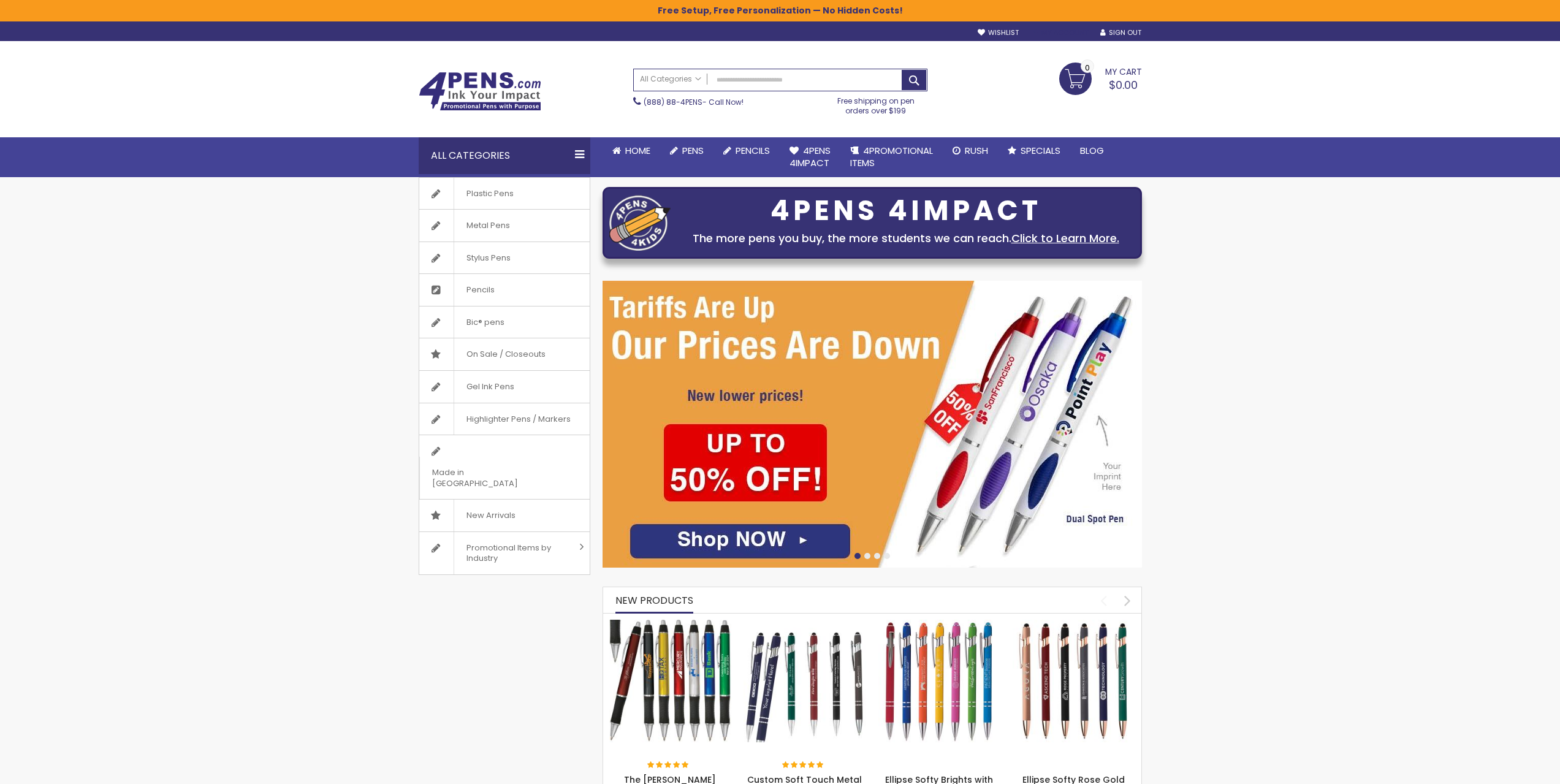
click at [1052, 31] on link "My Account" at bounding box center [1060, 32] width 55 height 9
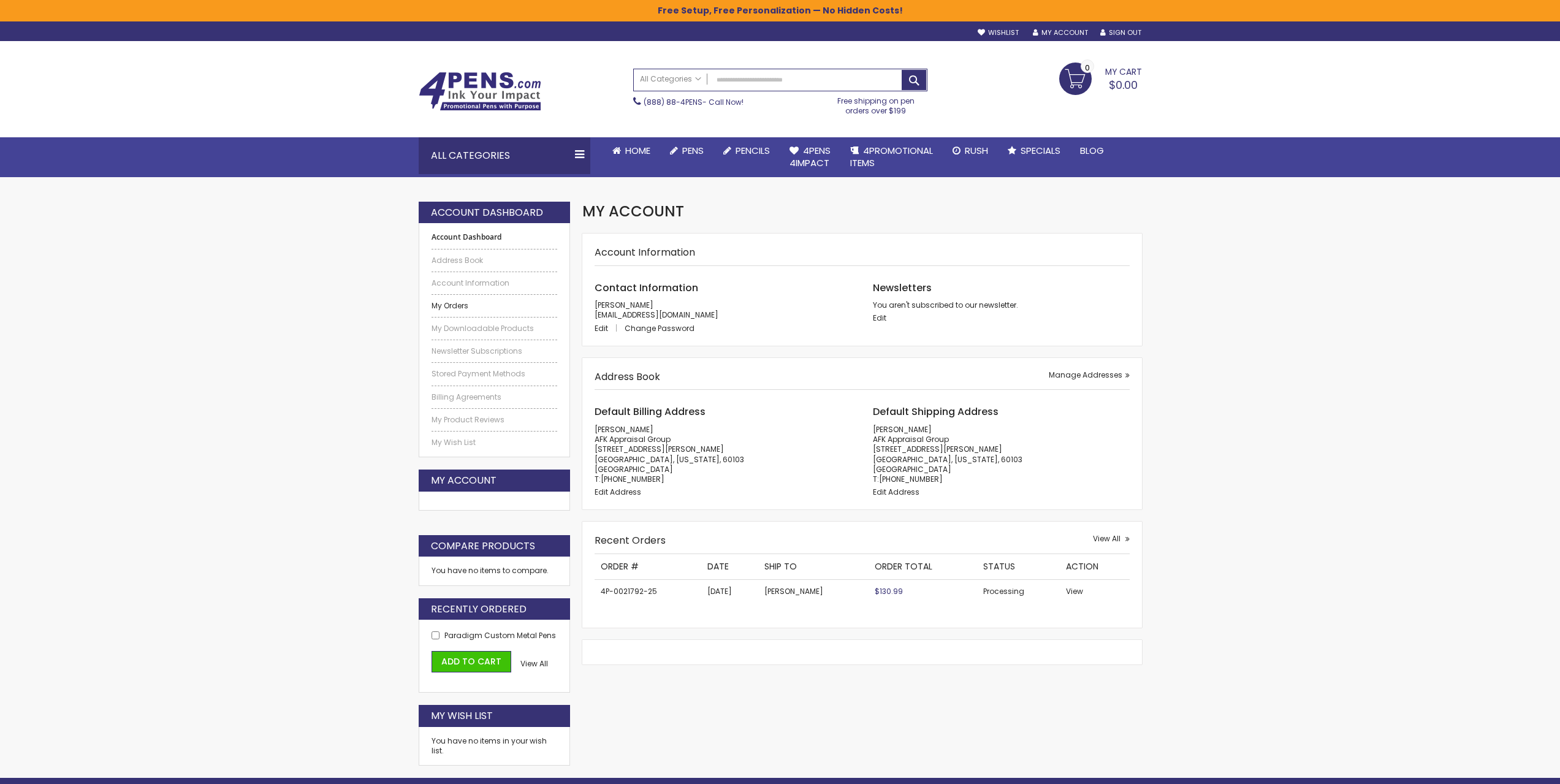
click at [447, 306] on link "My Orders" at bounding box center [494, 306] width 126 height 10
